Goal: Task Accomplishment & Management: Use online tool/utility

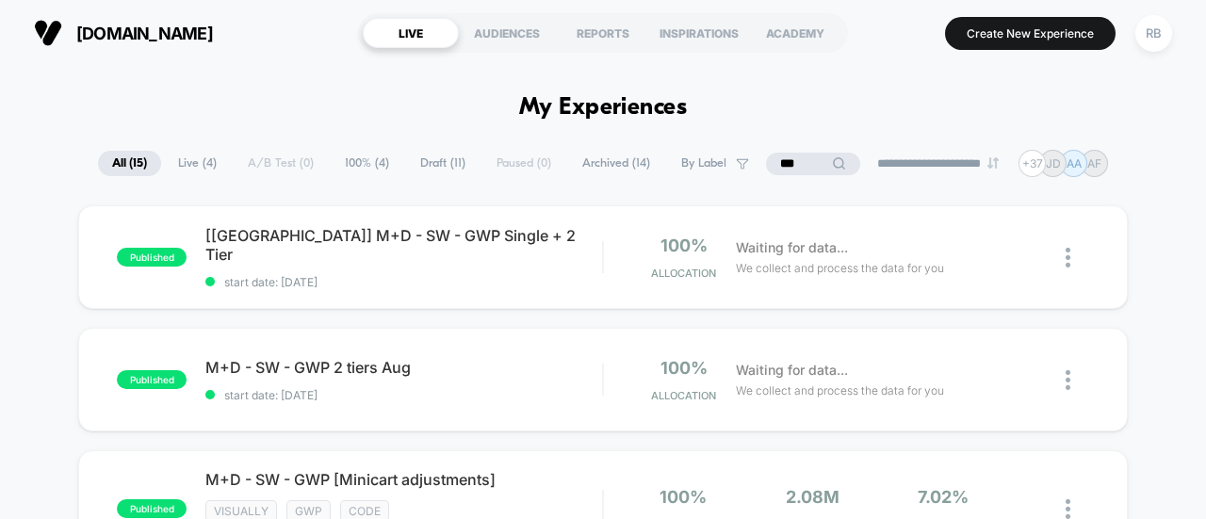
scroll to position [188, 0]
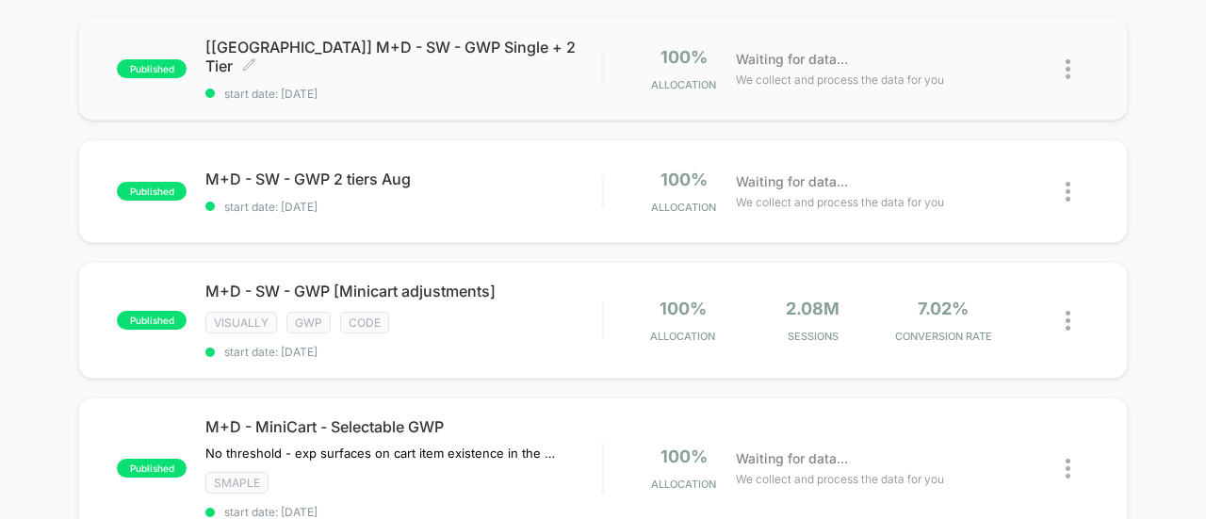
click at [351, 63] on span "[[GEOGRAPHIC_DATA]] M+D - SW - GWP Single + 2 Tier Click to edit experience det…" at bounding box center [403, 57] width 397 height 38
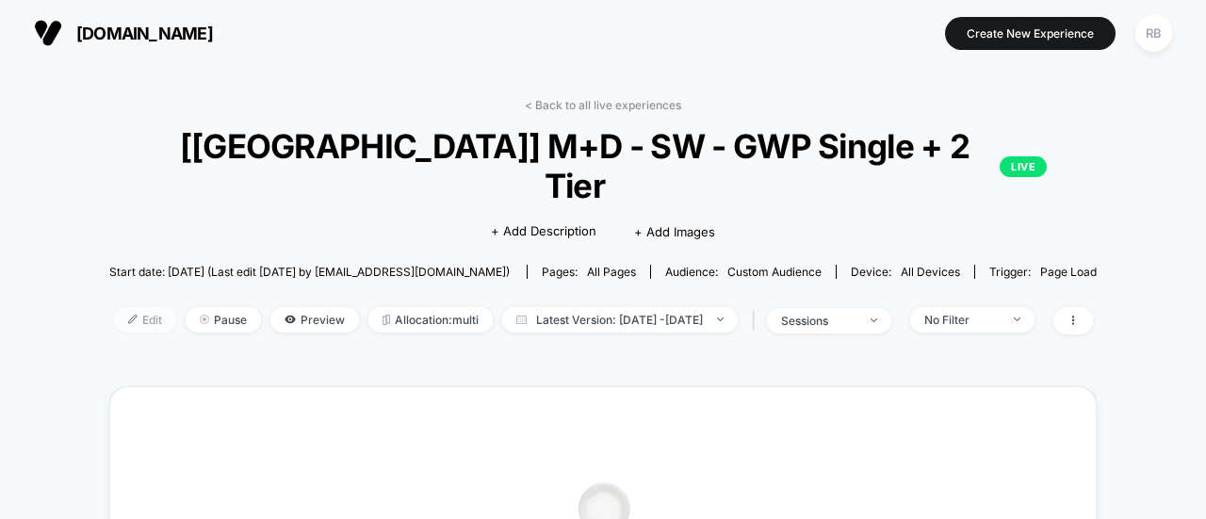
click at [123, 307] on span "Edit" at bounding box center [145, 319] width 62 height 25
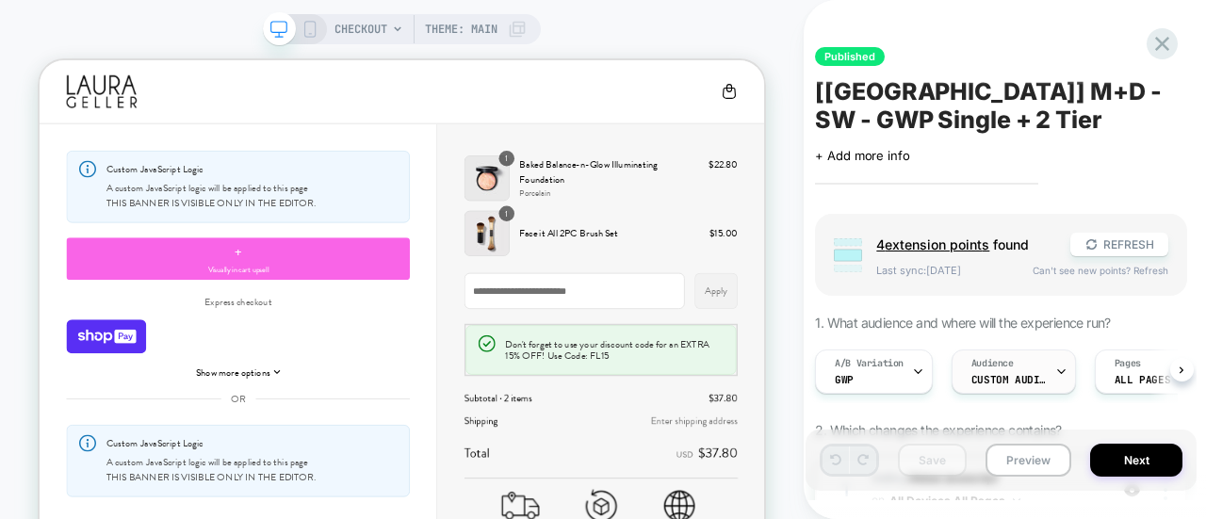
scroll to position [0, 1]
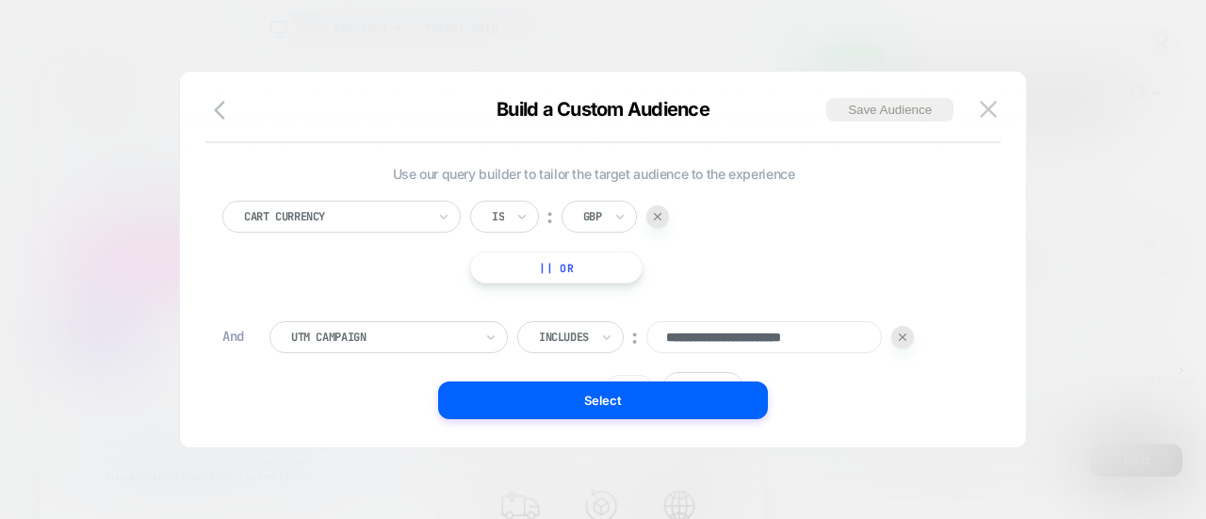
scroll to position [112, 0]
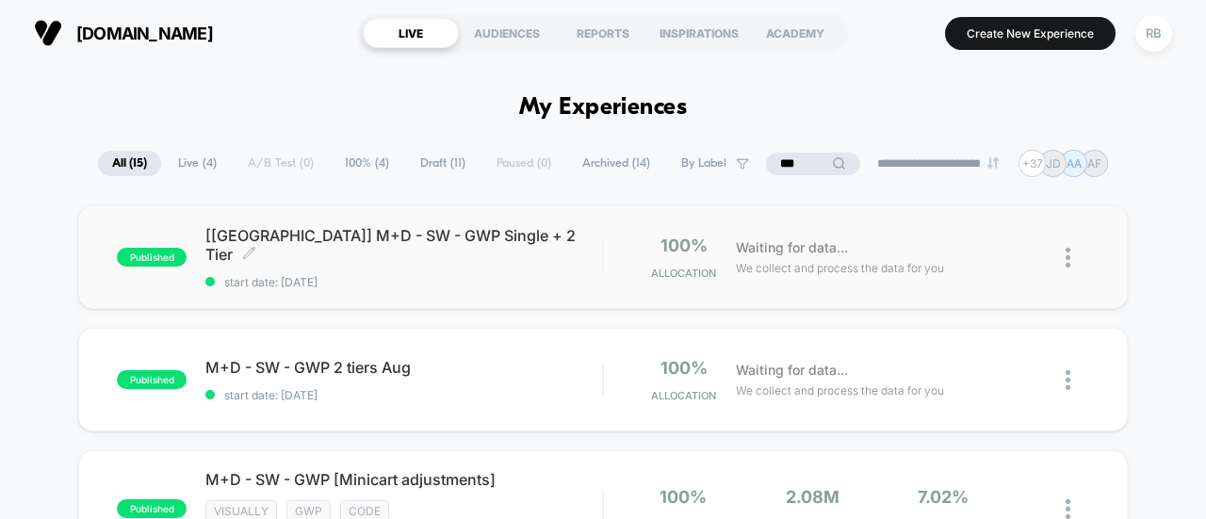
click at [307, 245] on span "[[GEOGRAPHIC_DATA]] M+D - SW - GWP Single + 2 Tier Click to edit experience det…" at bounding box center [403, 245] width 397 height 38
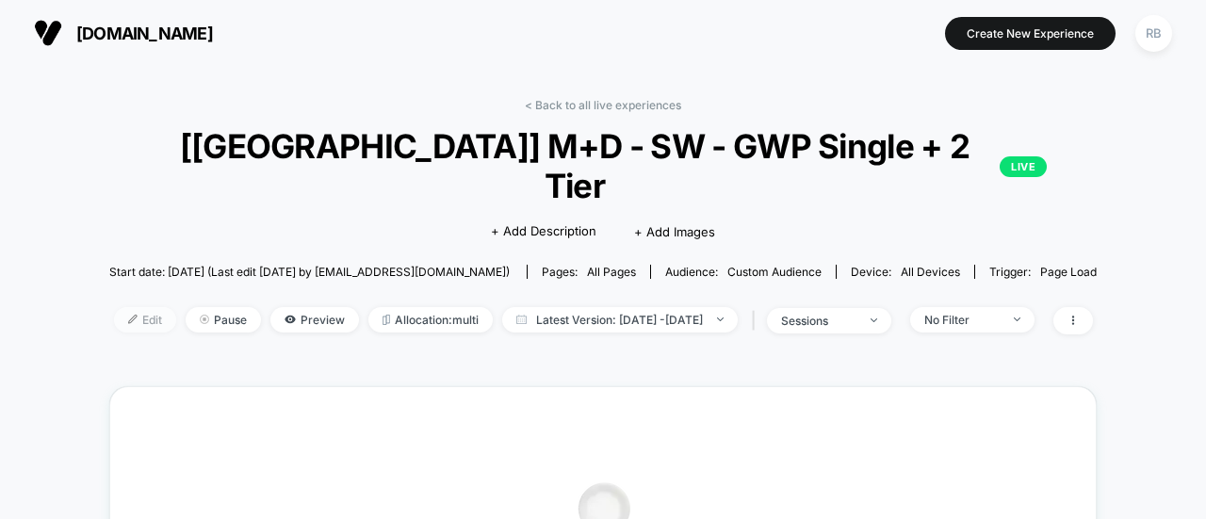
click at [114, 307] on span "Edit" at bounding box center [145, 319] width 62 height 25
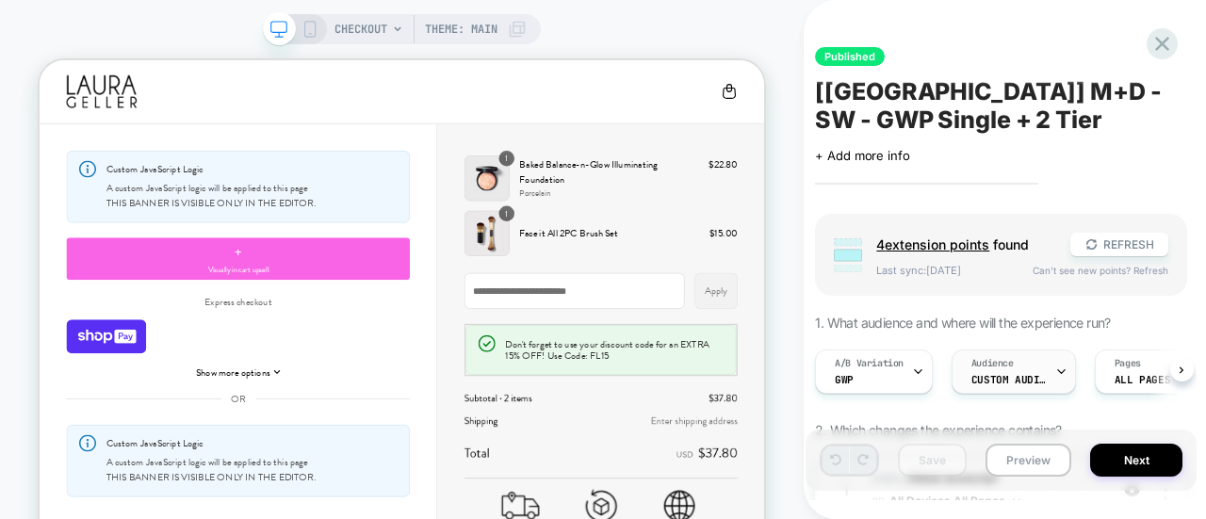
scroll to position [0, 1]
click at [1008, 380] on span "Custom Audience" at bounding box center [1007, 379] width 75 height 13
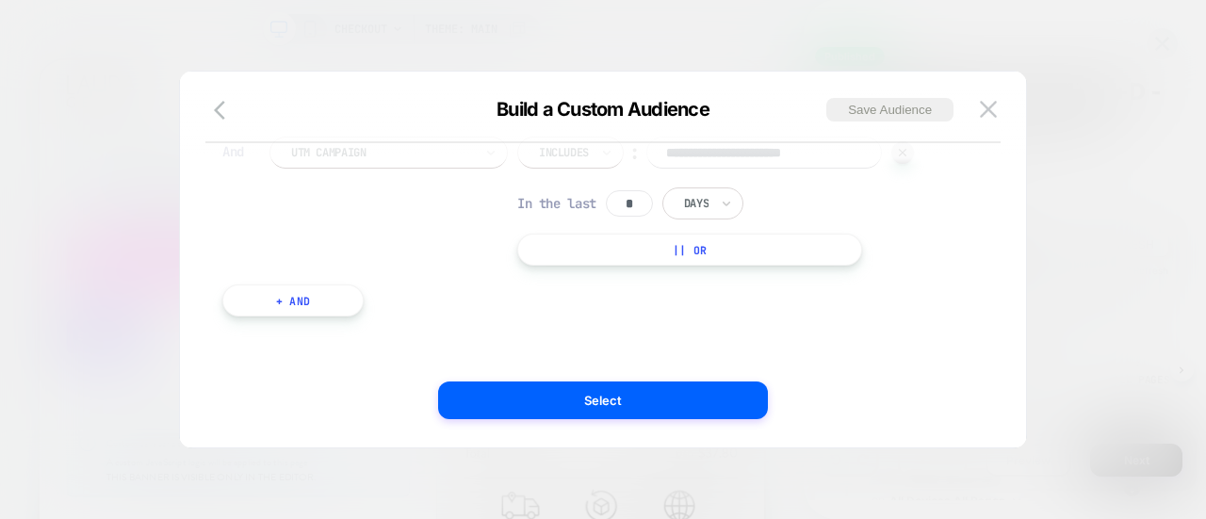
scroll to position [0, 0]
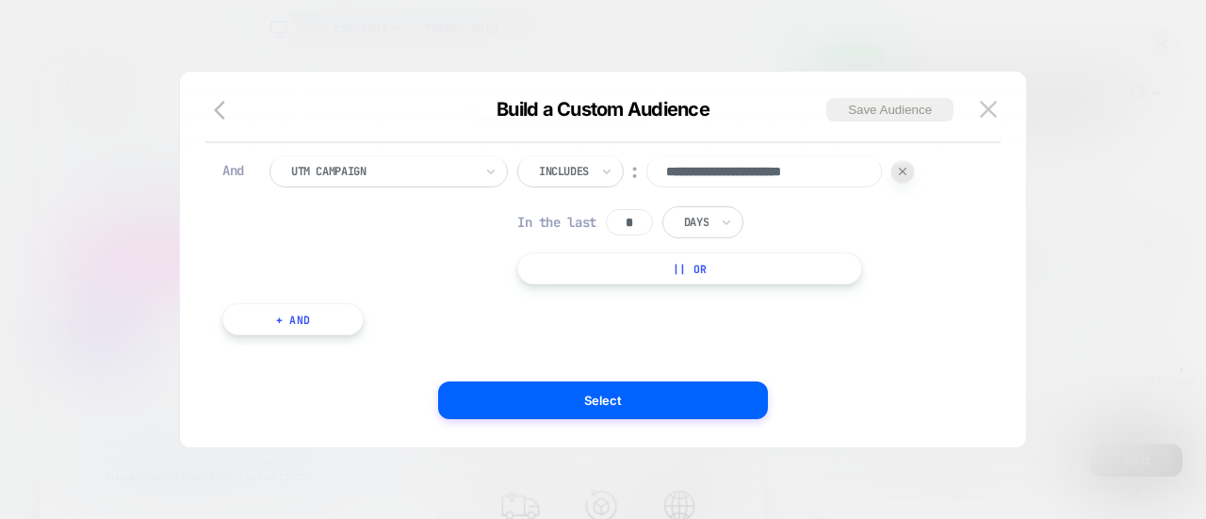
click at [594, 280] on button "|| Or" at bounding box center [689, 268] width 345 height 32
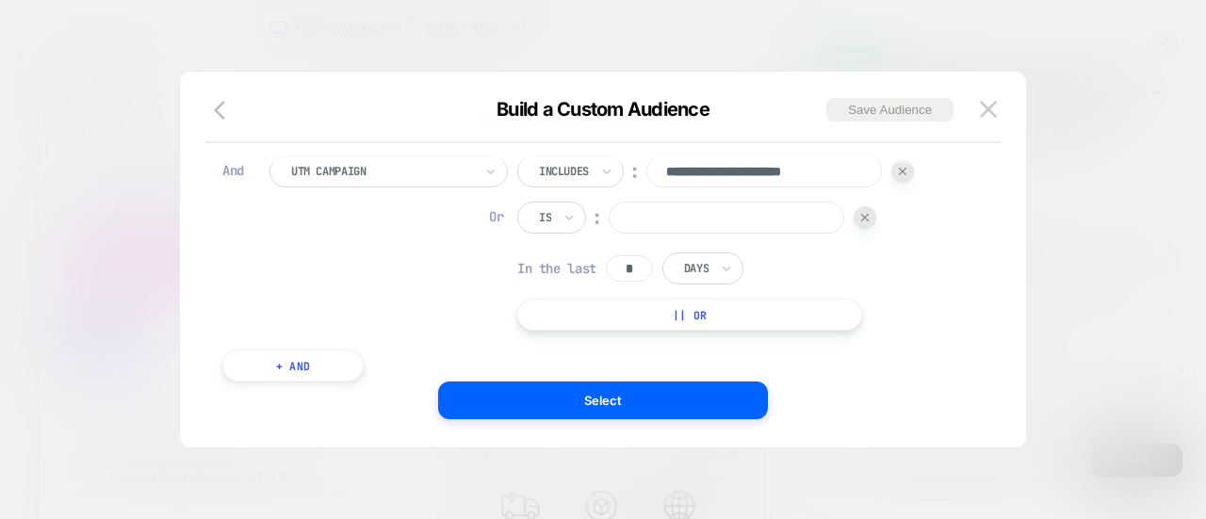
click at [652, 223] on input at bounding box center [727, 218] width 236 height 32
click at [545, 203] on div "Is" at bounding box center [551, 218] width 69 height 32
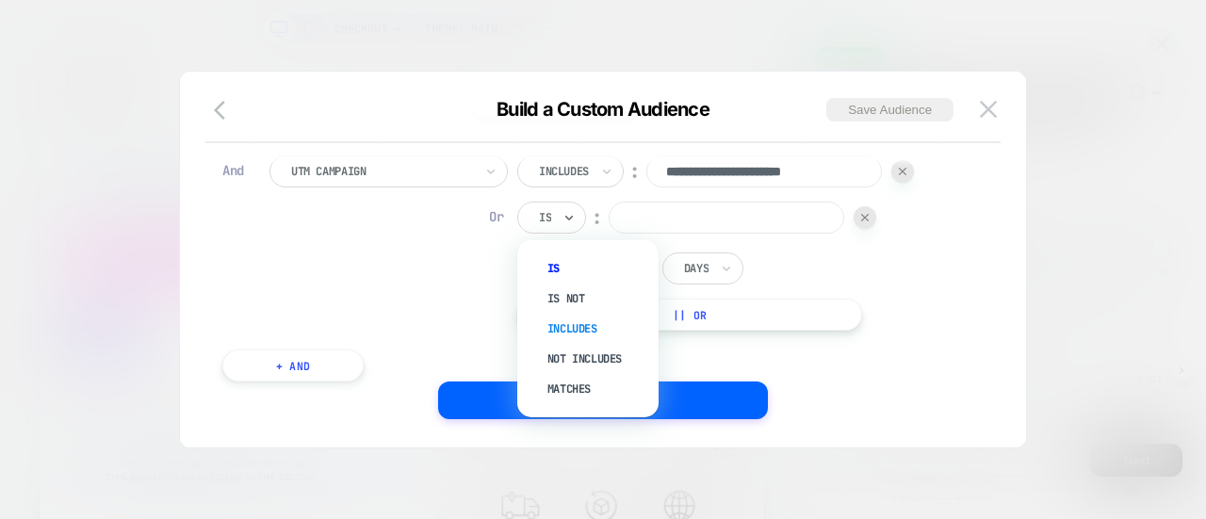
click at [576, 318] on div "Includes" at bounding box center [597, 329] width 122 height 30
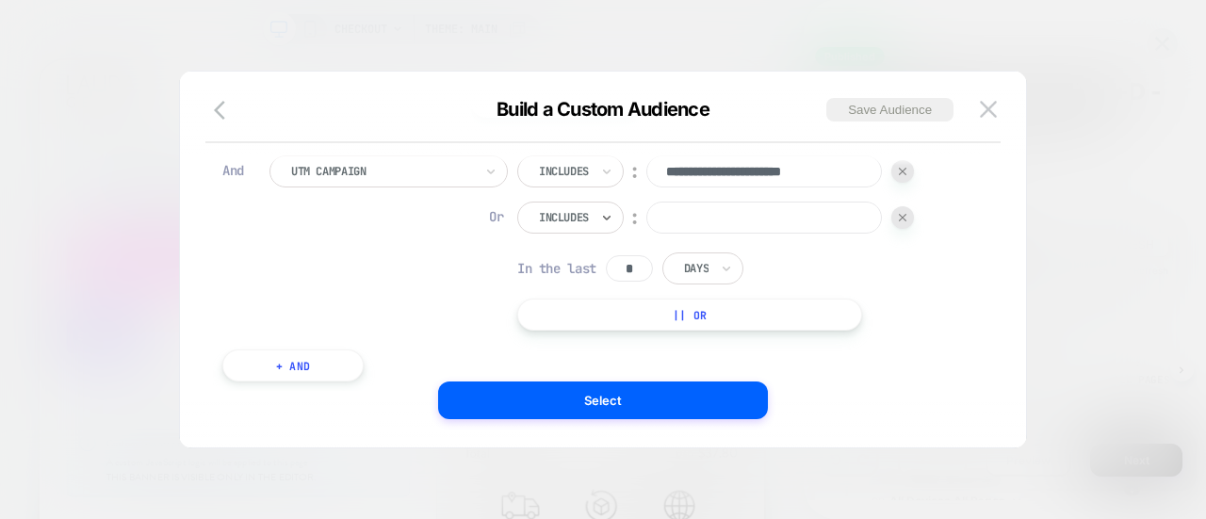
click at [715, 223] on input at bounding box center [764, 218] width 236 height 32
paste input "**********"
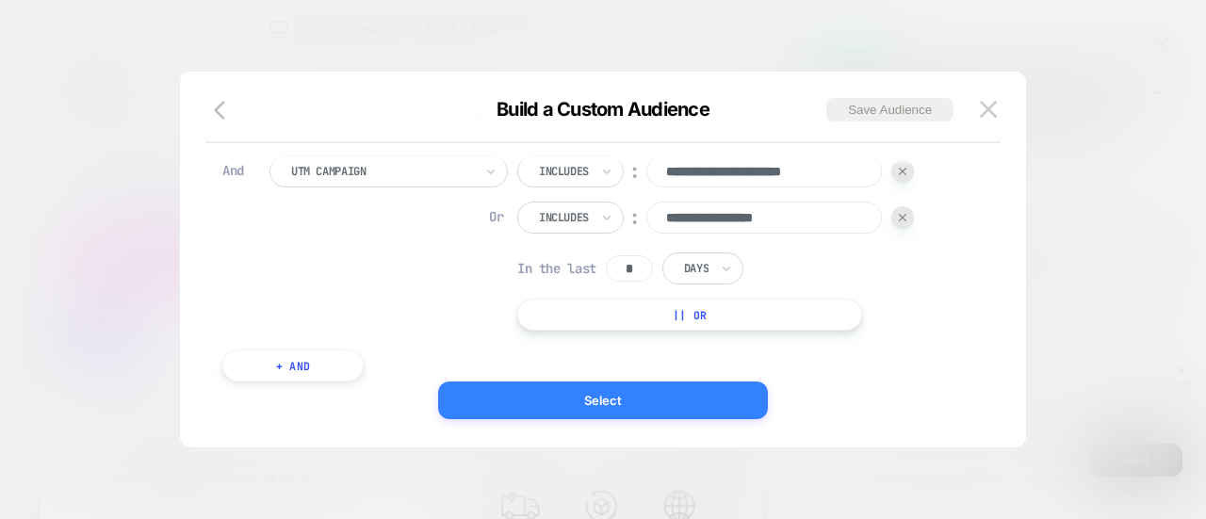
type input "**********"
click at [603, 407] on button "Select" at bounding box center [603, 401] width 330 height 38
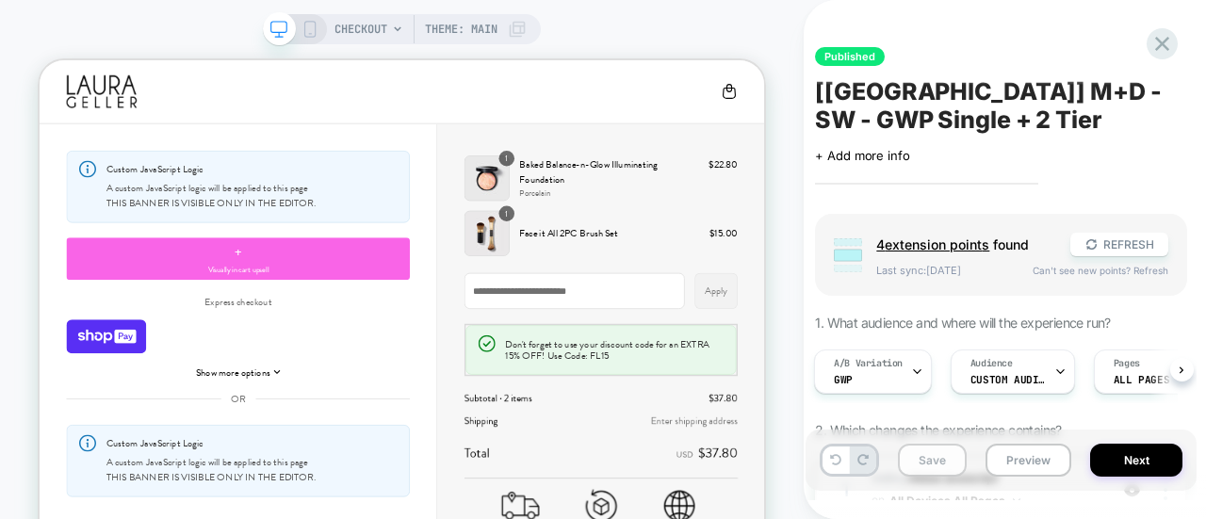
click at [918, 472] on button "Save" at bounding box center [932, 460] width 69 height 33
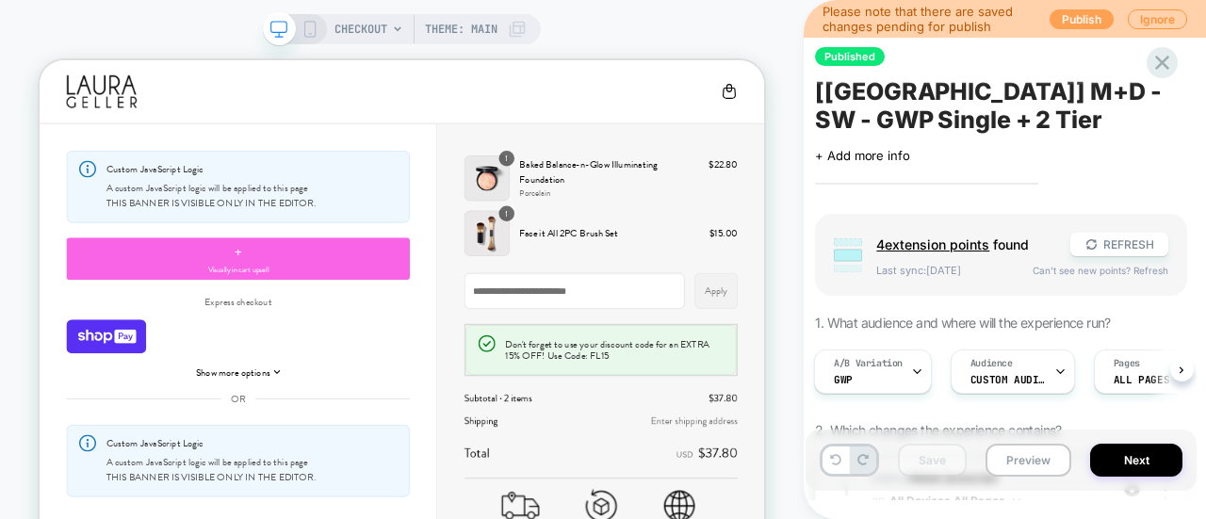
click at [1084, 12] on button "Publish" at bounding box center [1081, 19] width 64 height 20
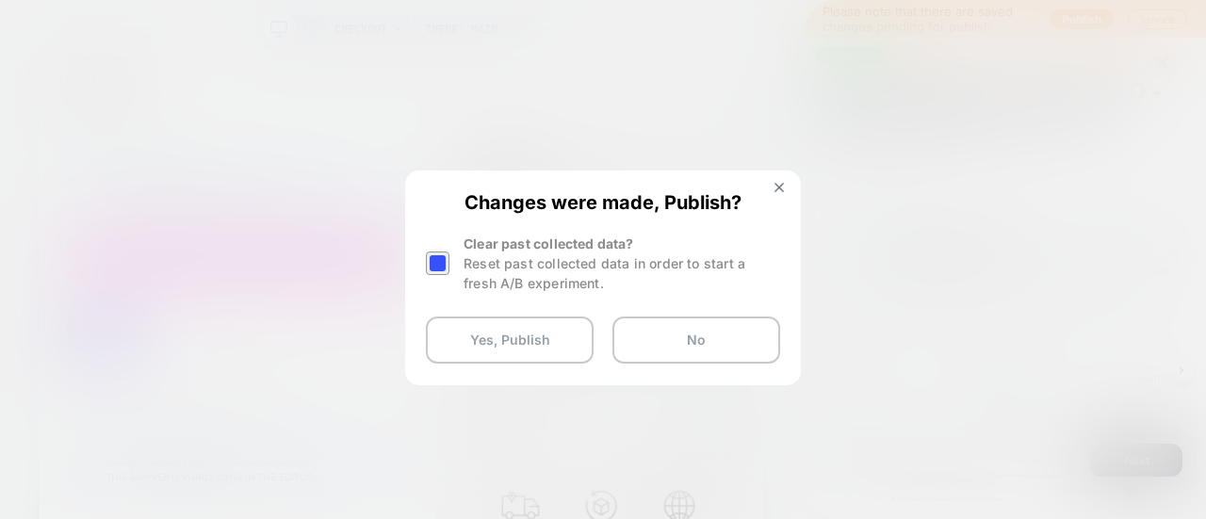
click at [445, 267] on div at bounding box center [438, 264] width 24 height 24
click at [497, 333] on button "Yes, Publish" at bounding box center [510, 340] width 168 height 47
